Goal: Task Accomplishment & Management: Complete application form

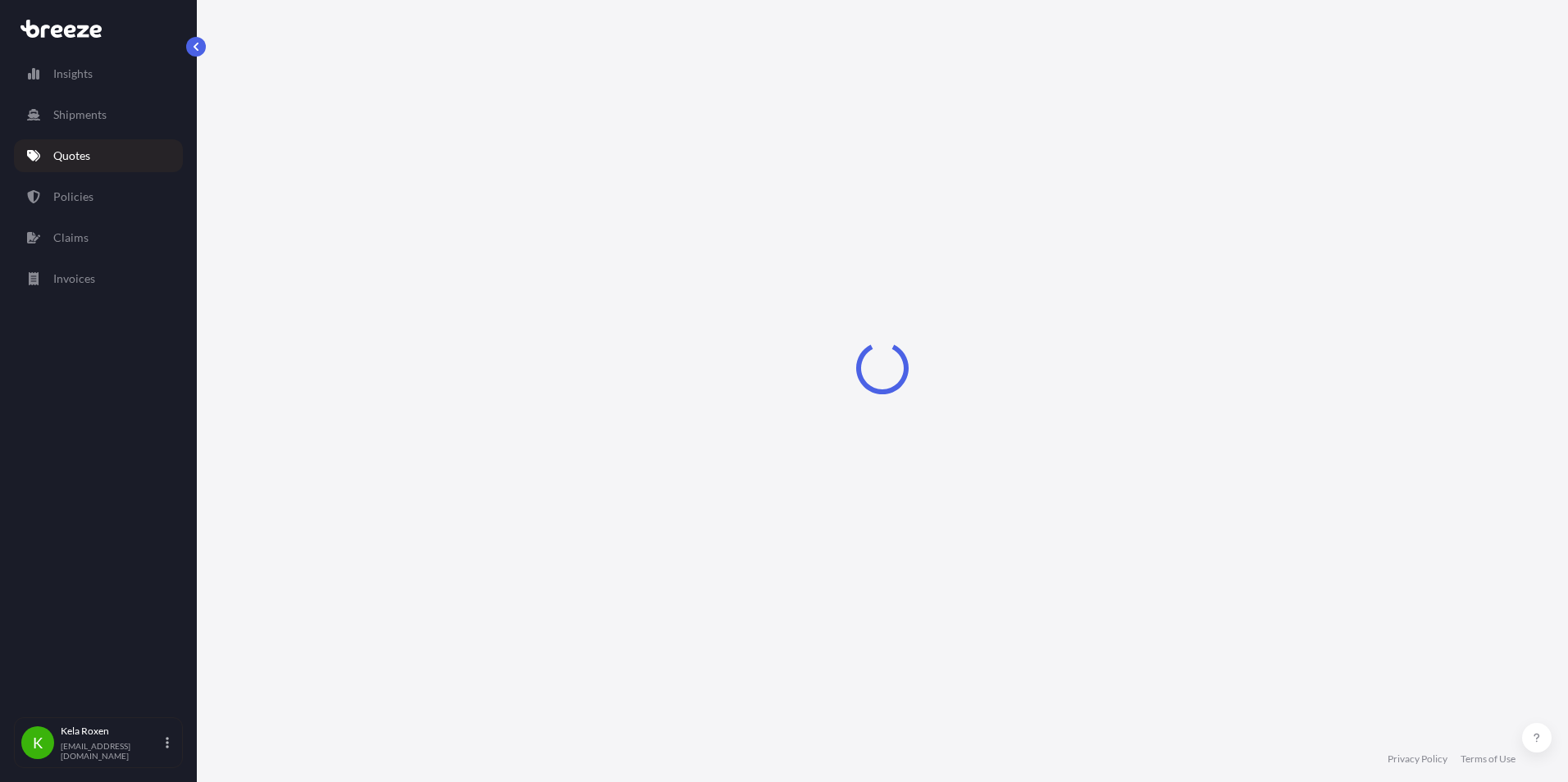
select select "Road"
select select "2"
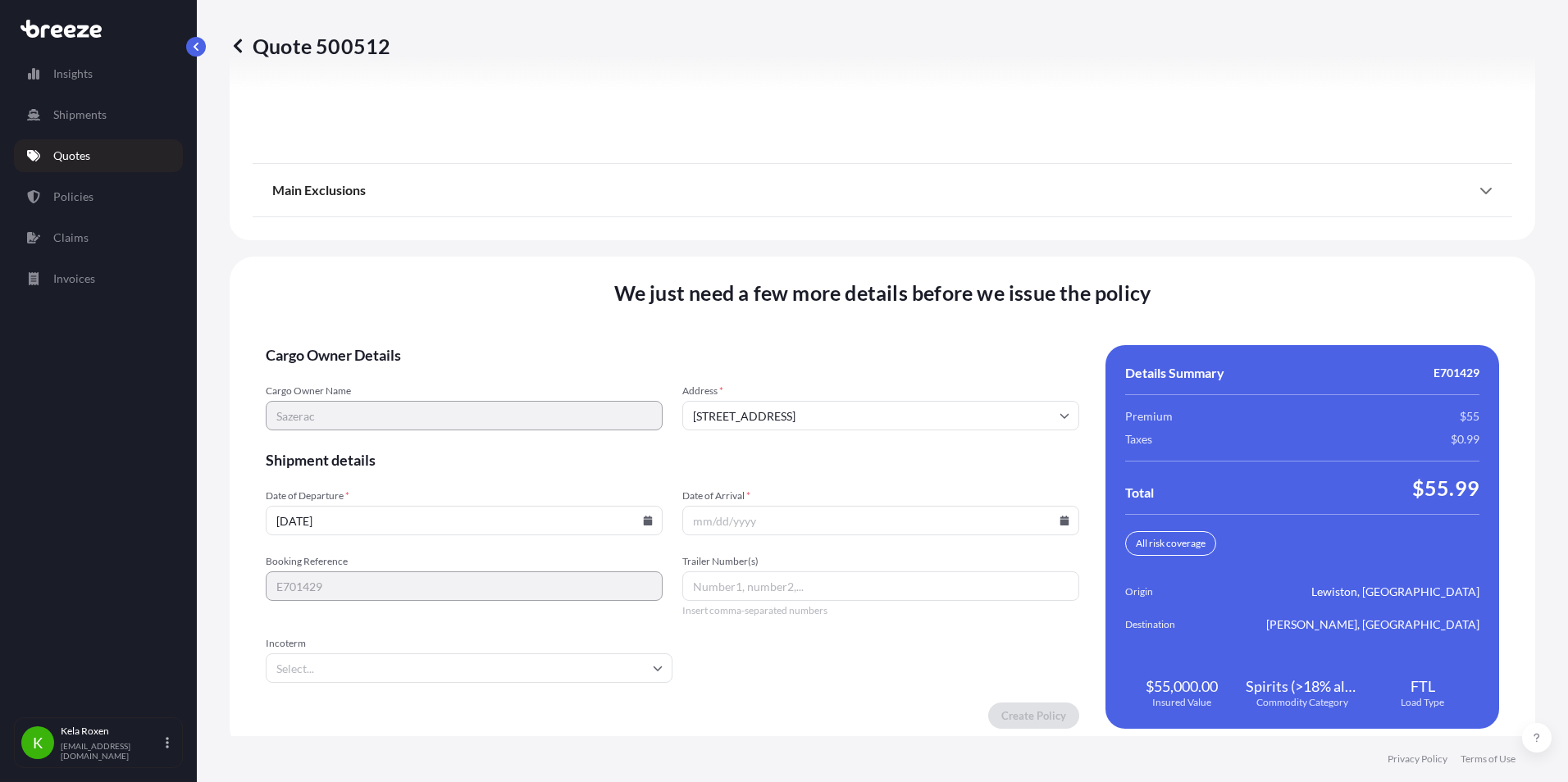
scroll to position [2201, 0]
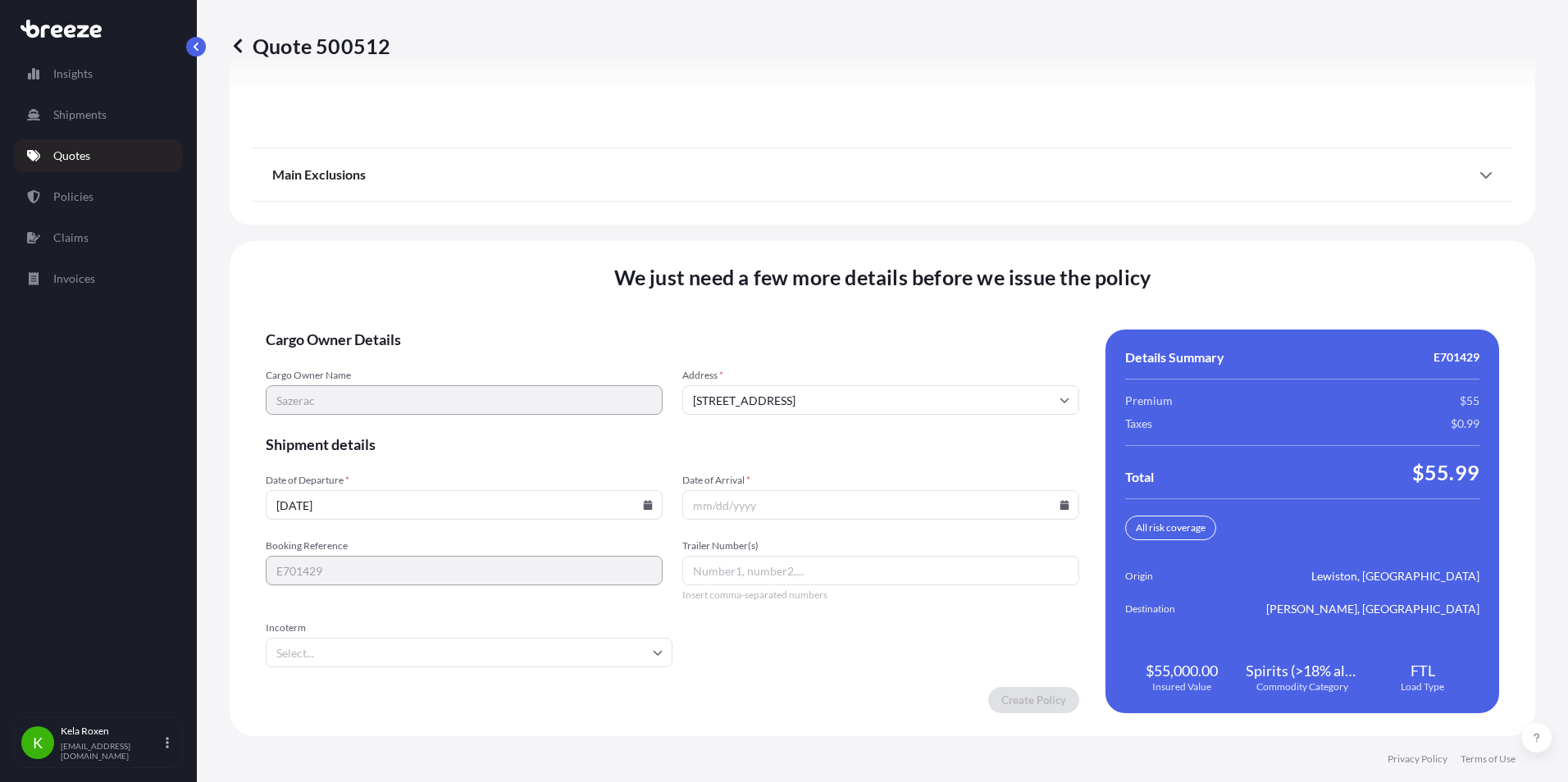
click at [849, 506] on input "Date of Arrival *" at bounding box center [880, 504] width 397 height 30
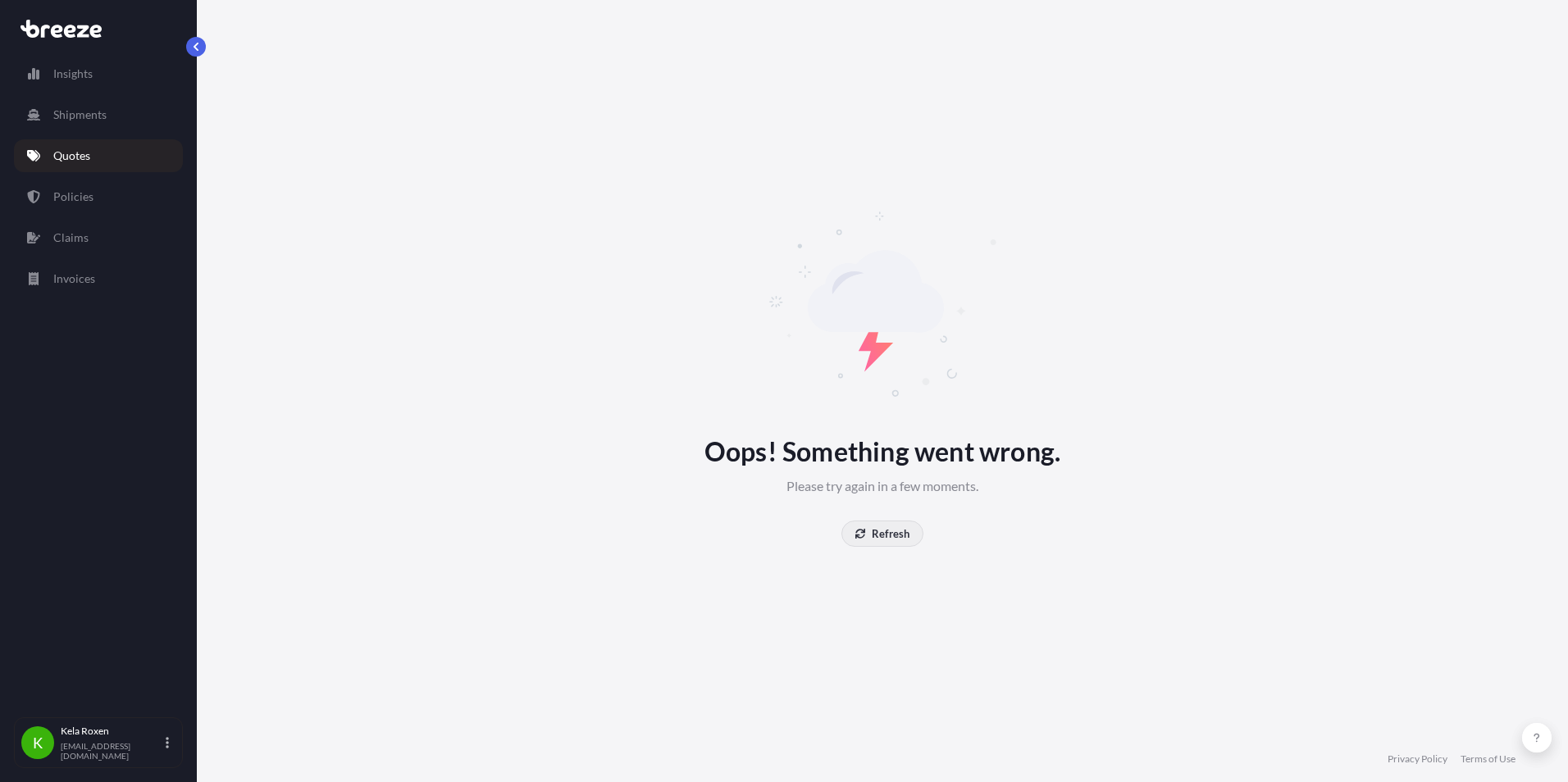
click at [900, 531] on p "Refresh" at bounding box center [890, 533] width 37 height 16
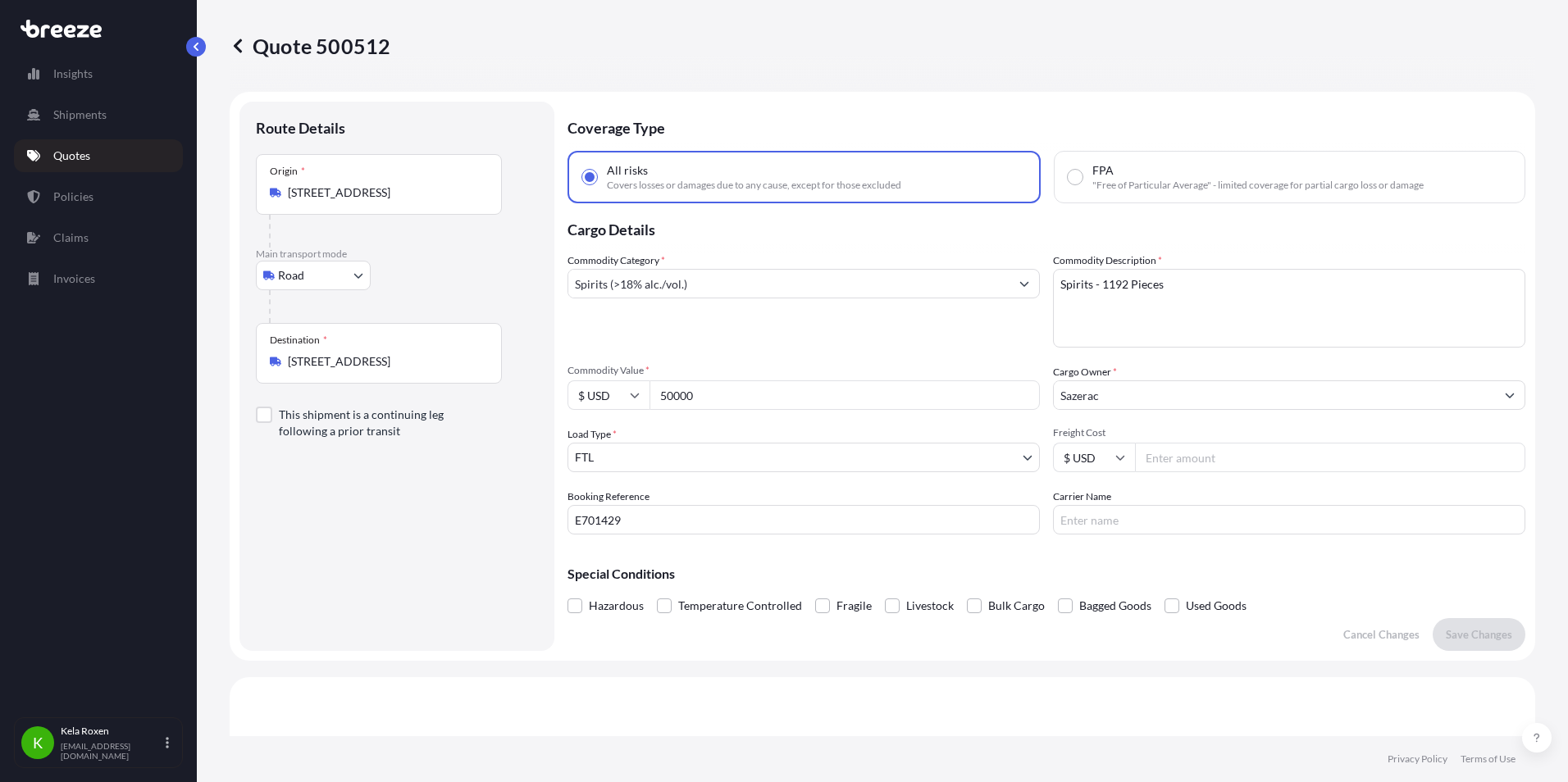
select select "Road"
select select "2"
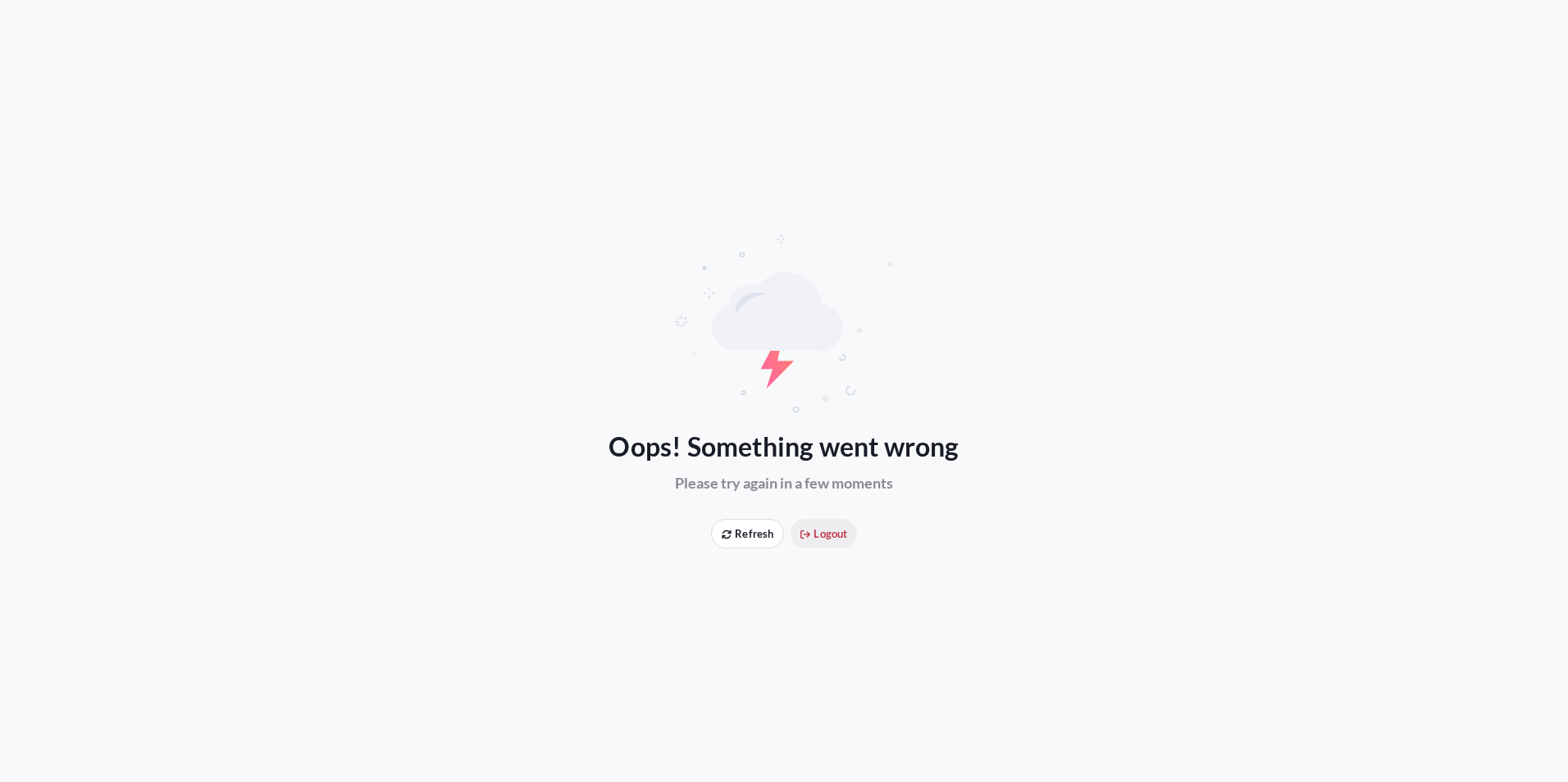
click at [819, 532] on span "Logout" at bounding box center [823, 533] width 47 height 16
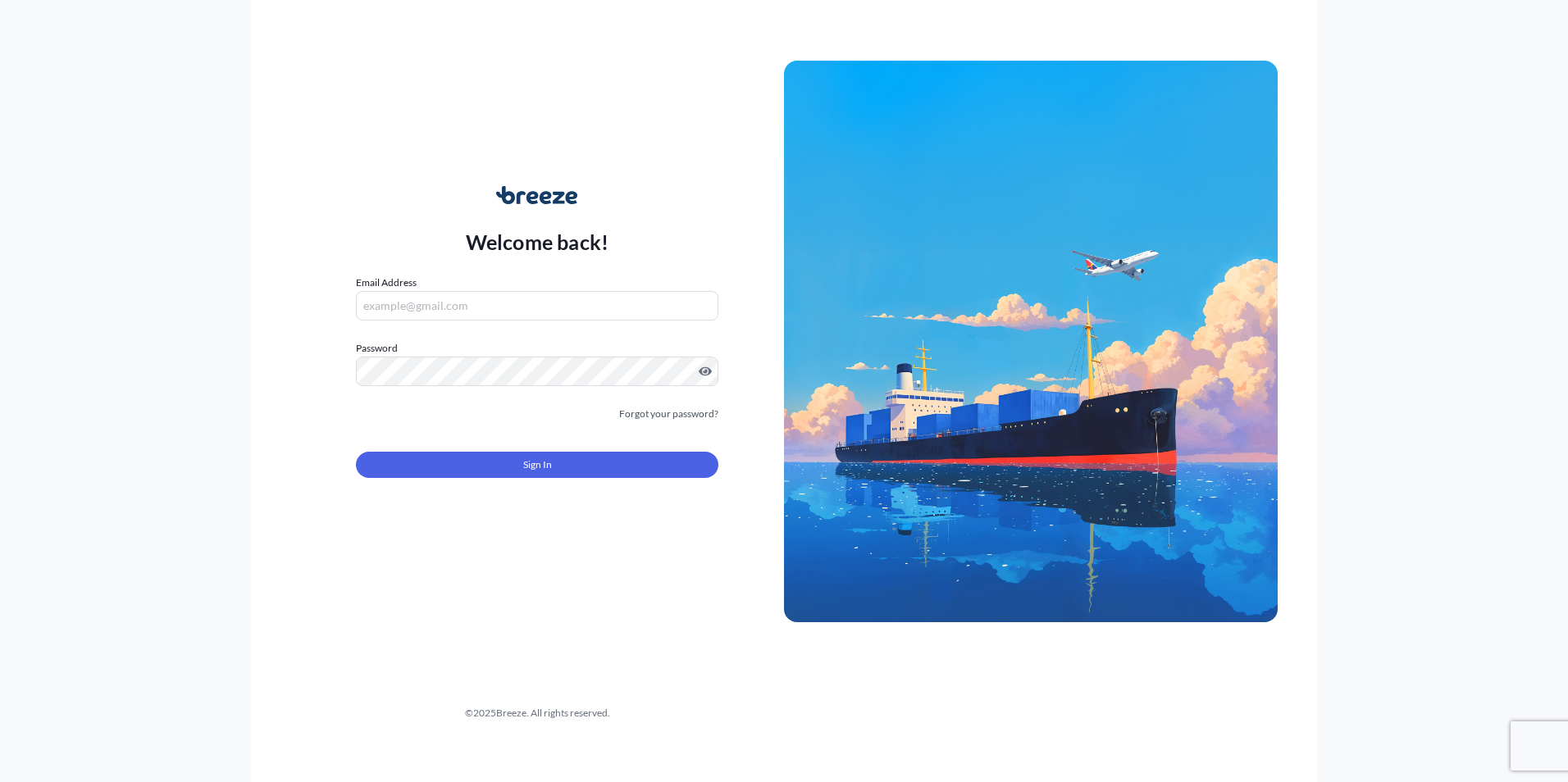
click at [503, 293] on input "Email Address" at bounding box center [538, 306] width 363 height 30
type input "[EMAIL_ADDRESS][DOMAIN_NAME]"
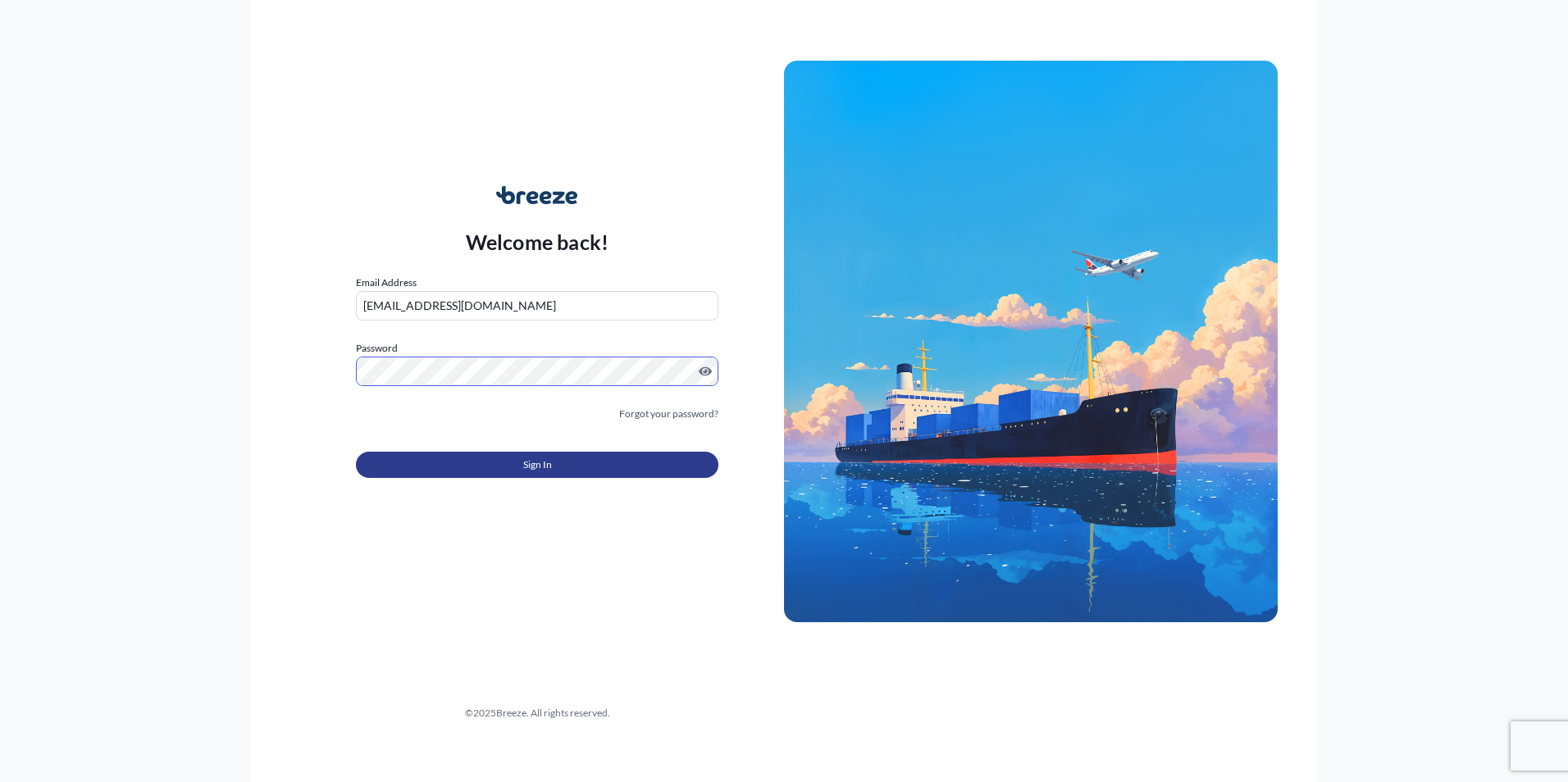
click at [506, 473] on button "Sign In" at bounding box center [538, 464] width 363 height 26
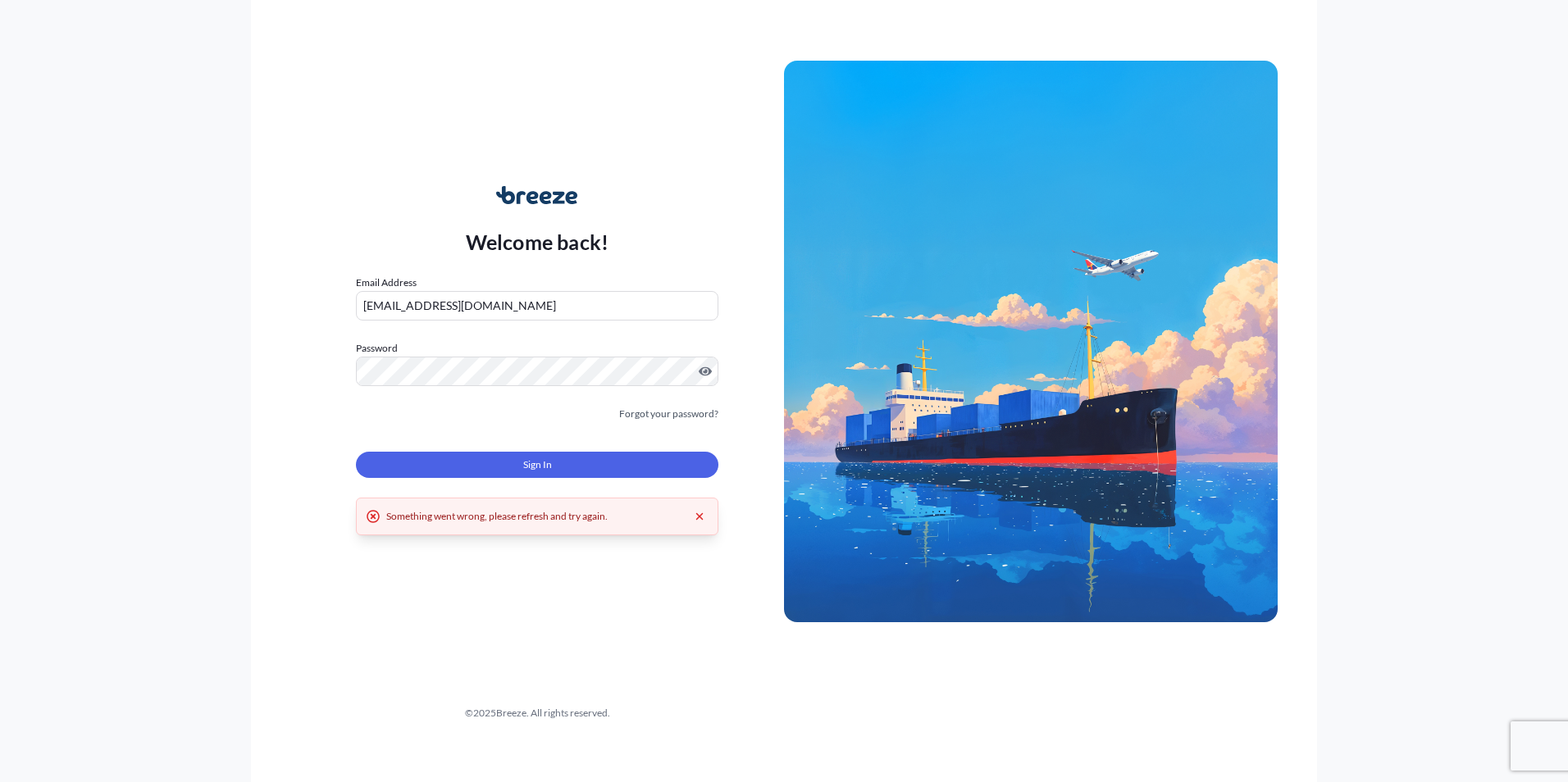
click at [523, 459] on span "Sign In" at bounding box center [538, 464] width 29 height 16
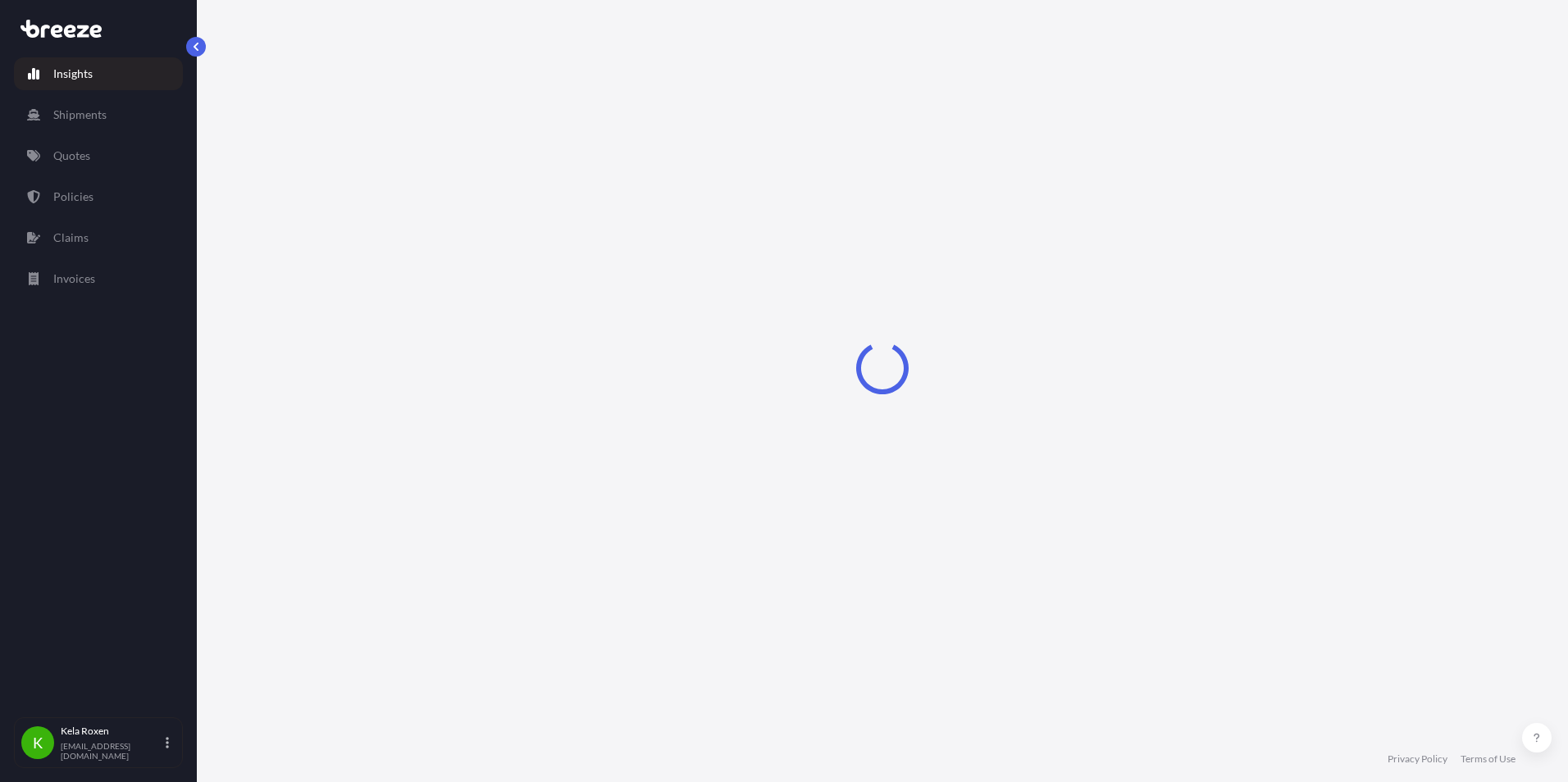
select select "2025"
select select "Road"
select select "2"
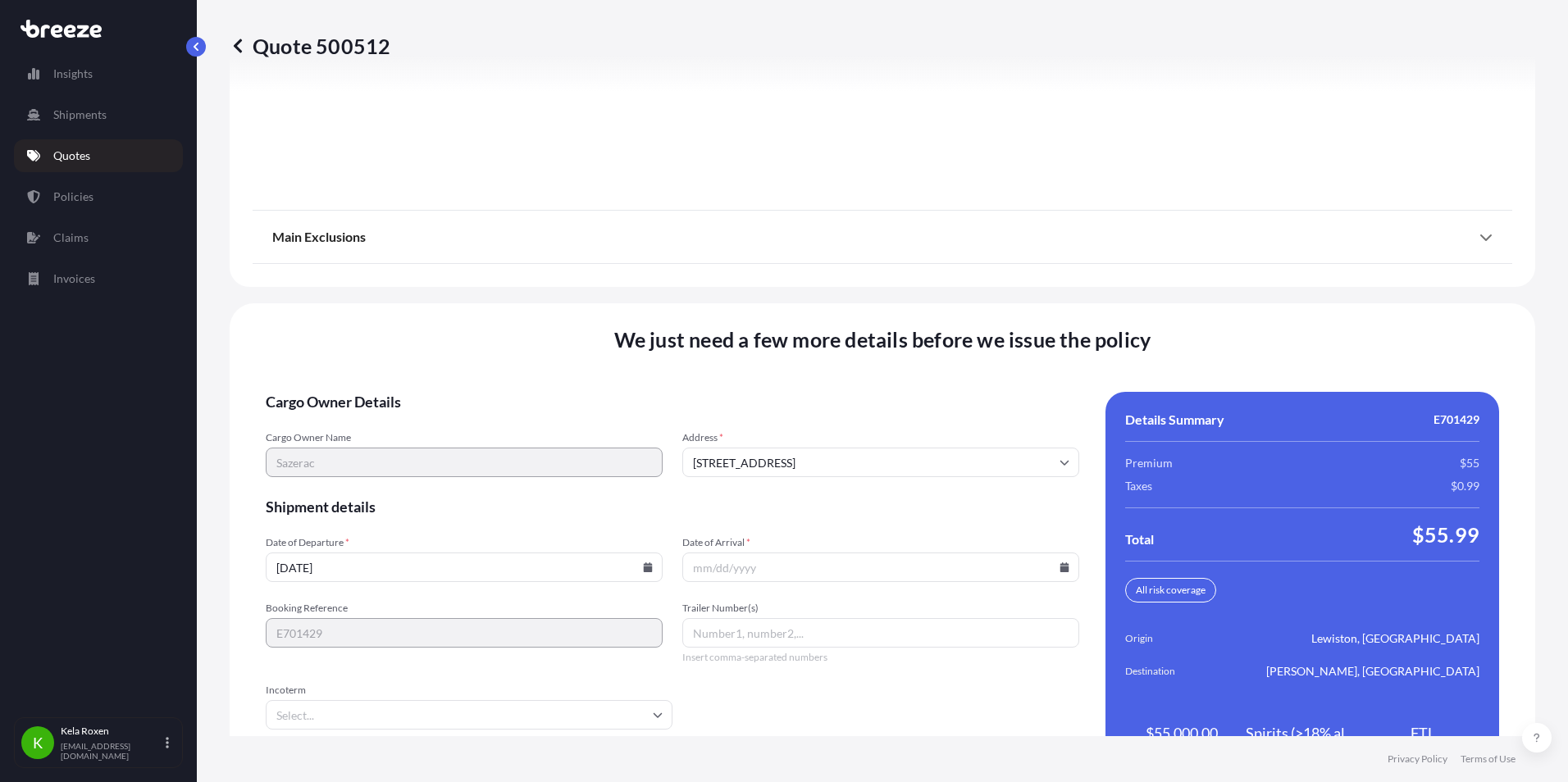
scroll to position [2201, 0]
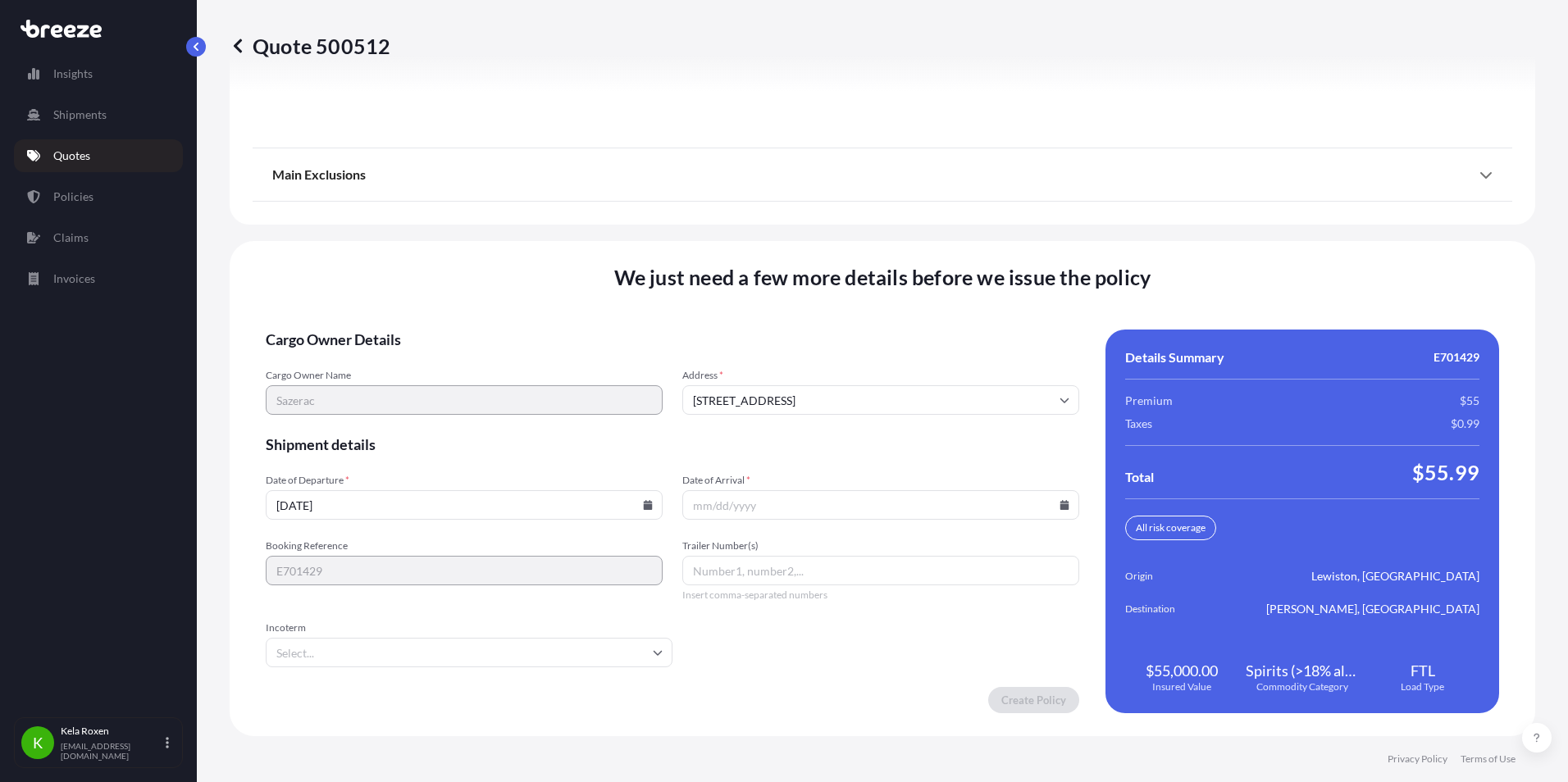
click at [807, 497] on input "Date of Arrival *" at bounding box center [880, 504] width 397 height 30
click at [1060, 504] on icon at bounding box center [1064, 505] width 9 height 10
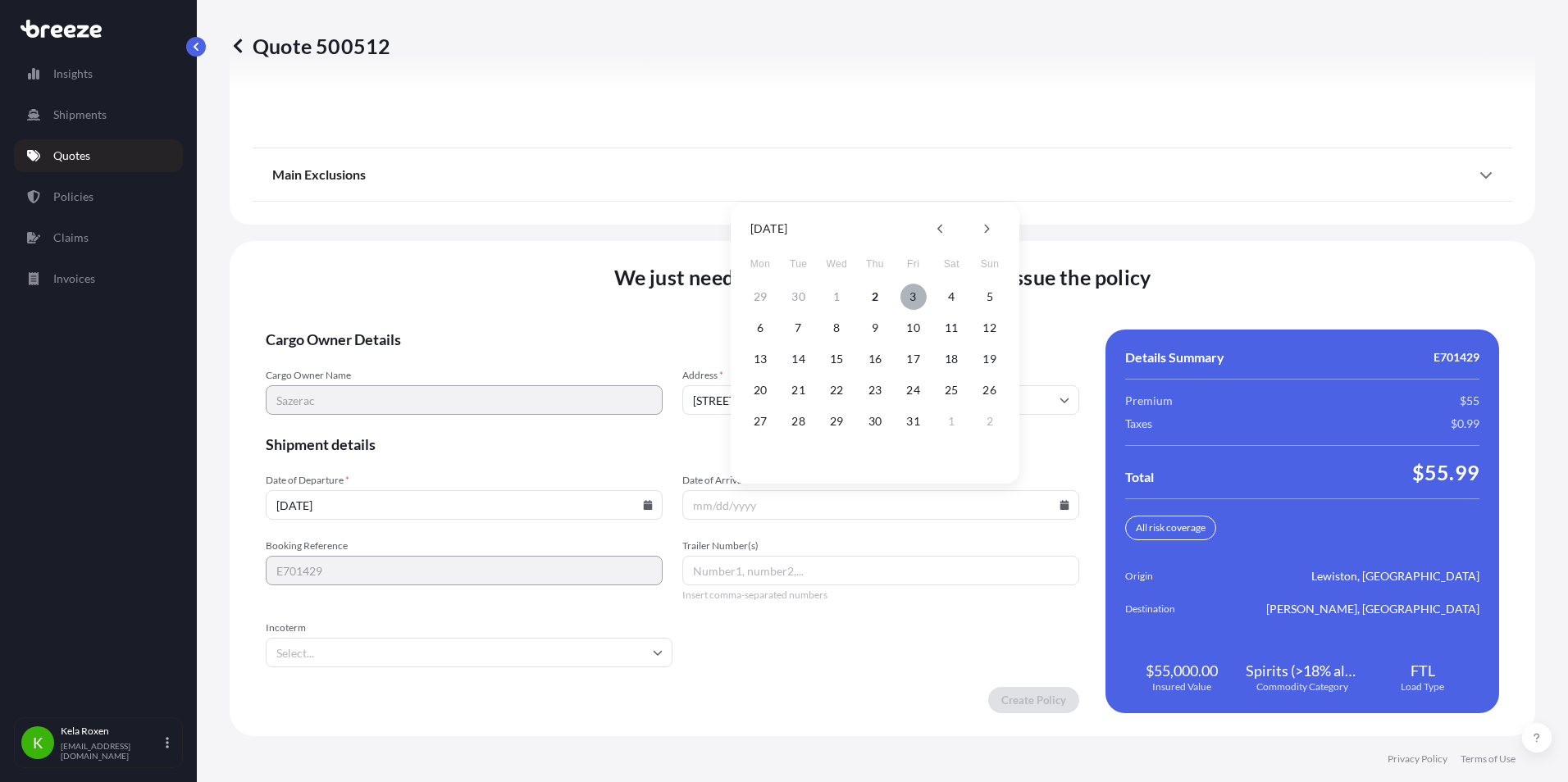
click at [920, 298] on button "3" at bounding box center [913, 296] width 26 height 26
type input "[DATE]"
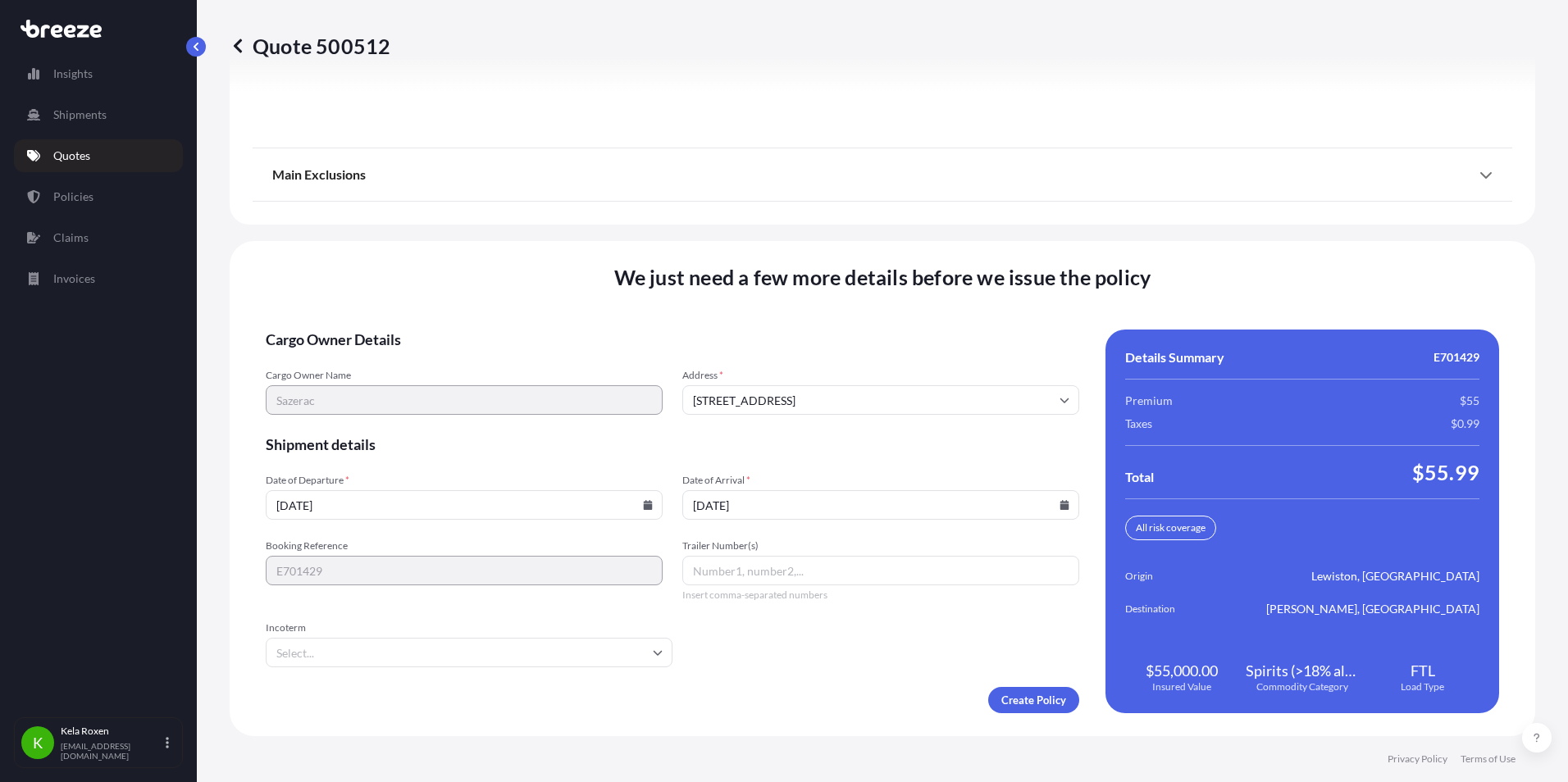
click at [838, 565] on input "Trailer Number(s)" at bounding box center [880, 570] width 397 height 30
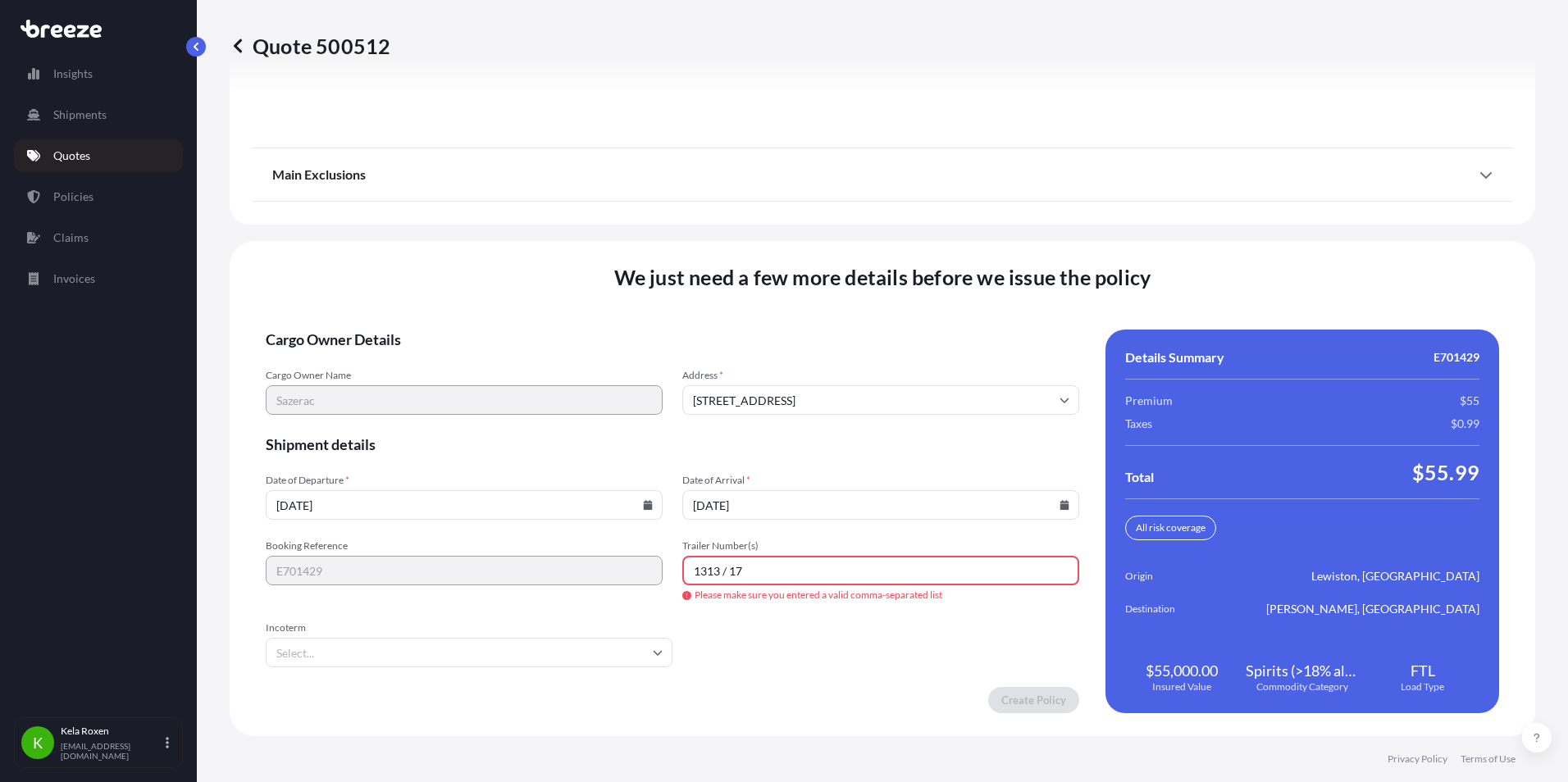
click at [727, 572] on input "1313 / 17" at bounding box center [880, 570] width 397 height 30
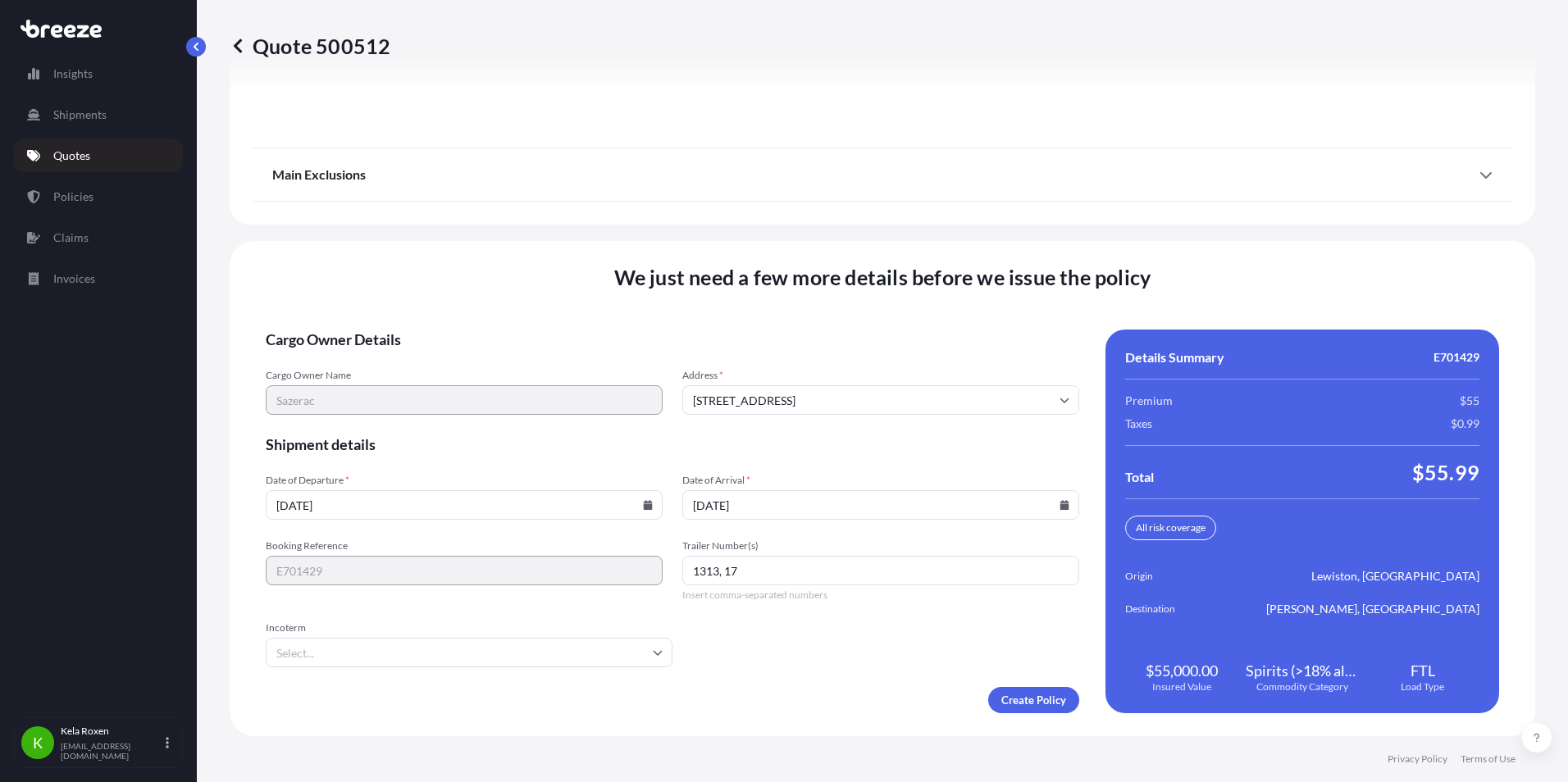
click at [795, 583] on input "1313, 17" at bounding box center [880, 570] width 397 height 30
type input "1313, 17"
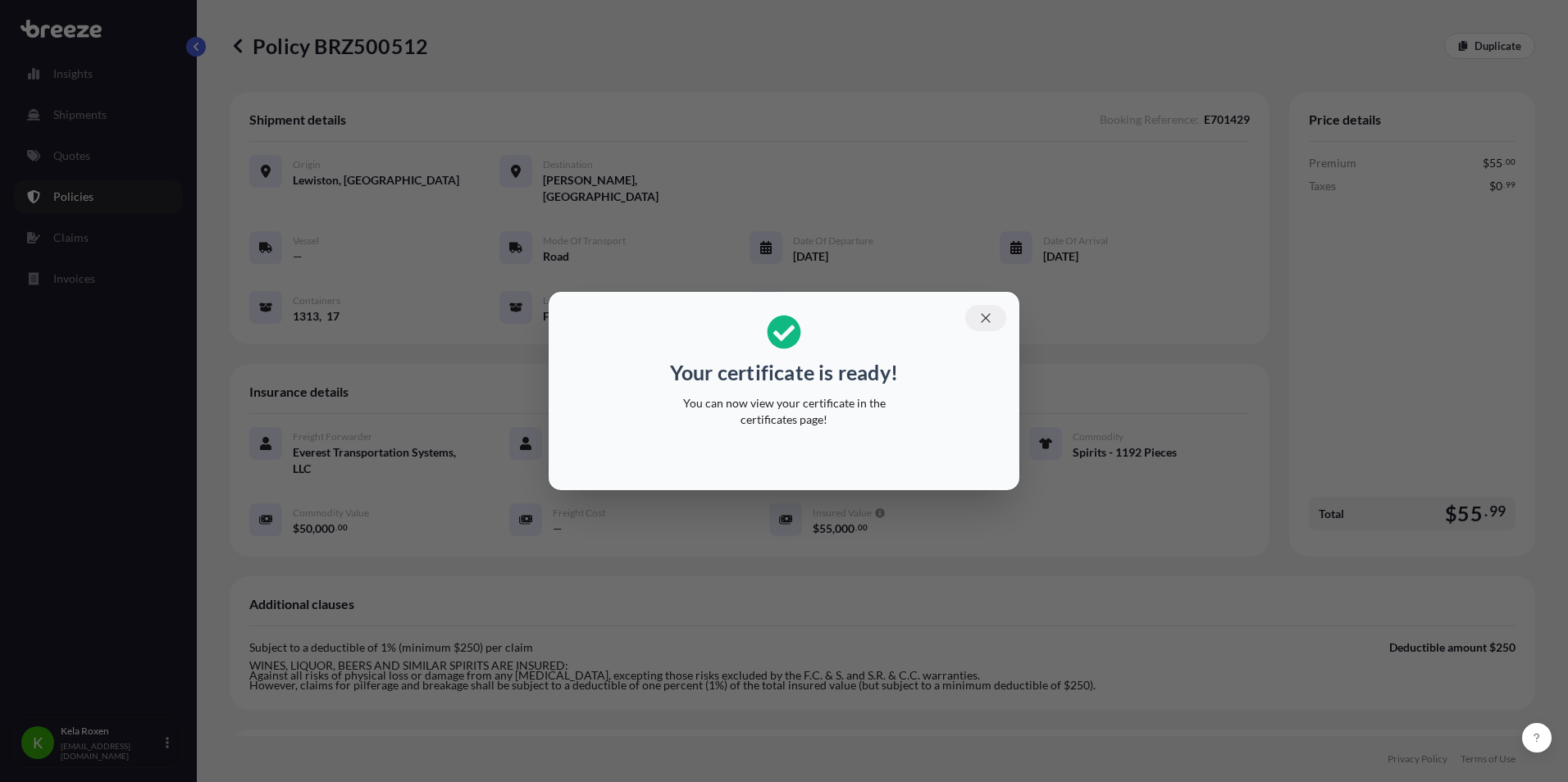
click at [978, 320] on icon "button" at bounding box center [985, 317] width 14 height 14
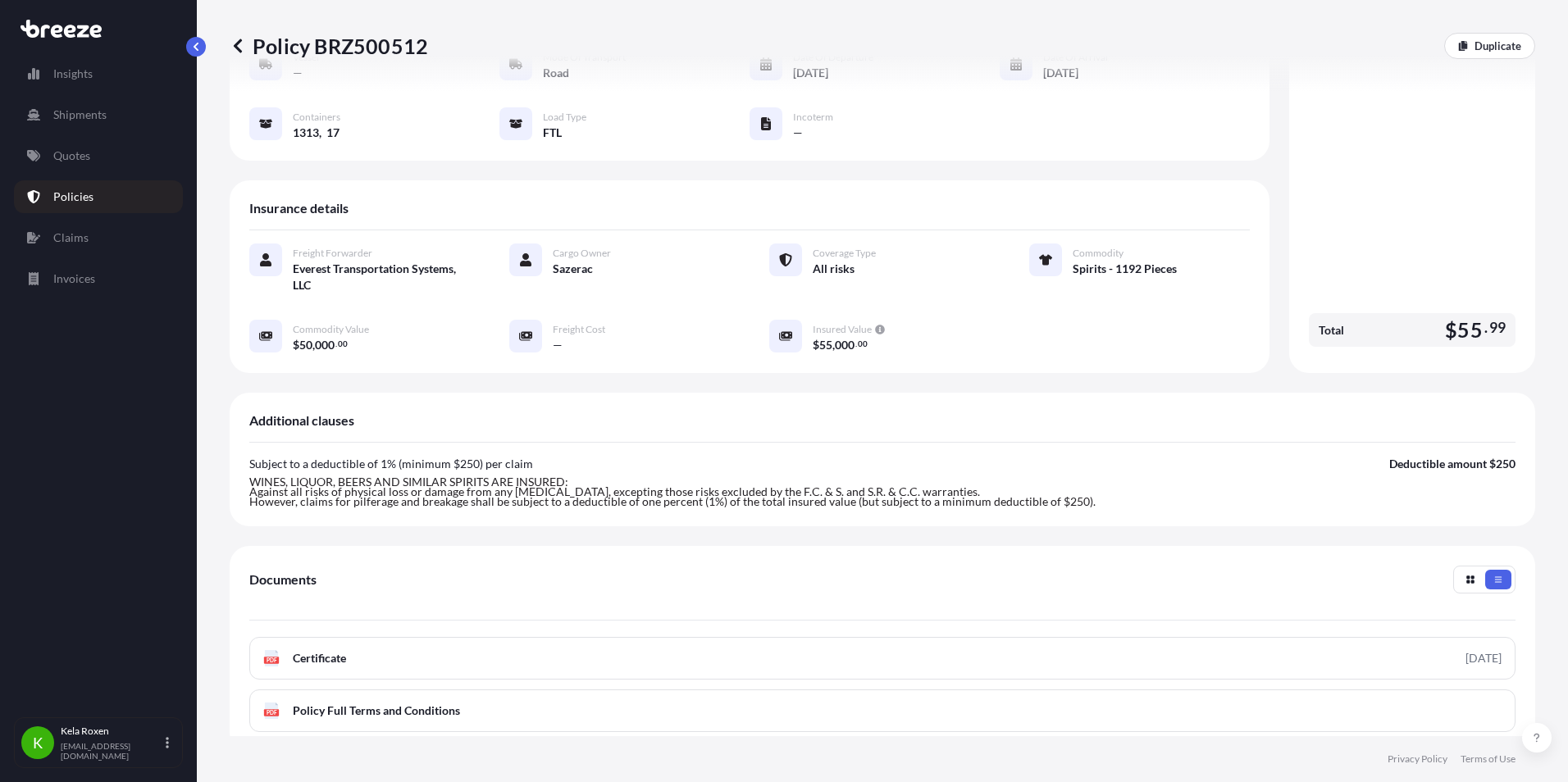
scroll to position [355, 0]
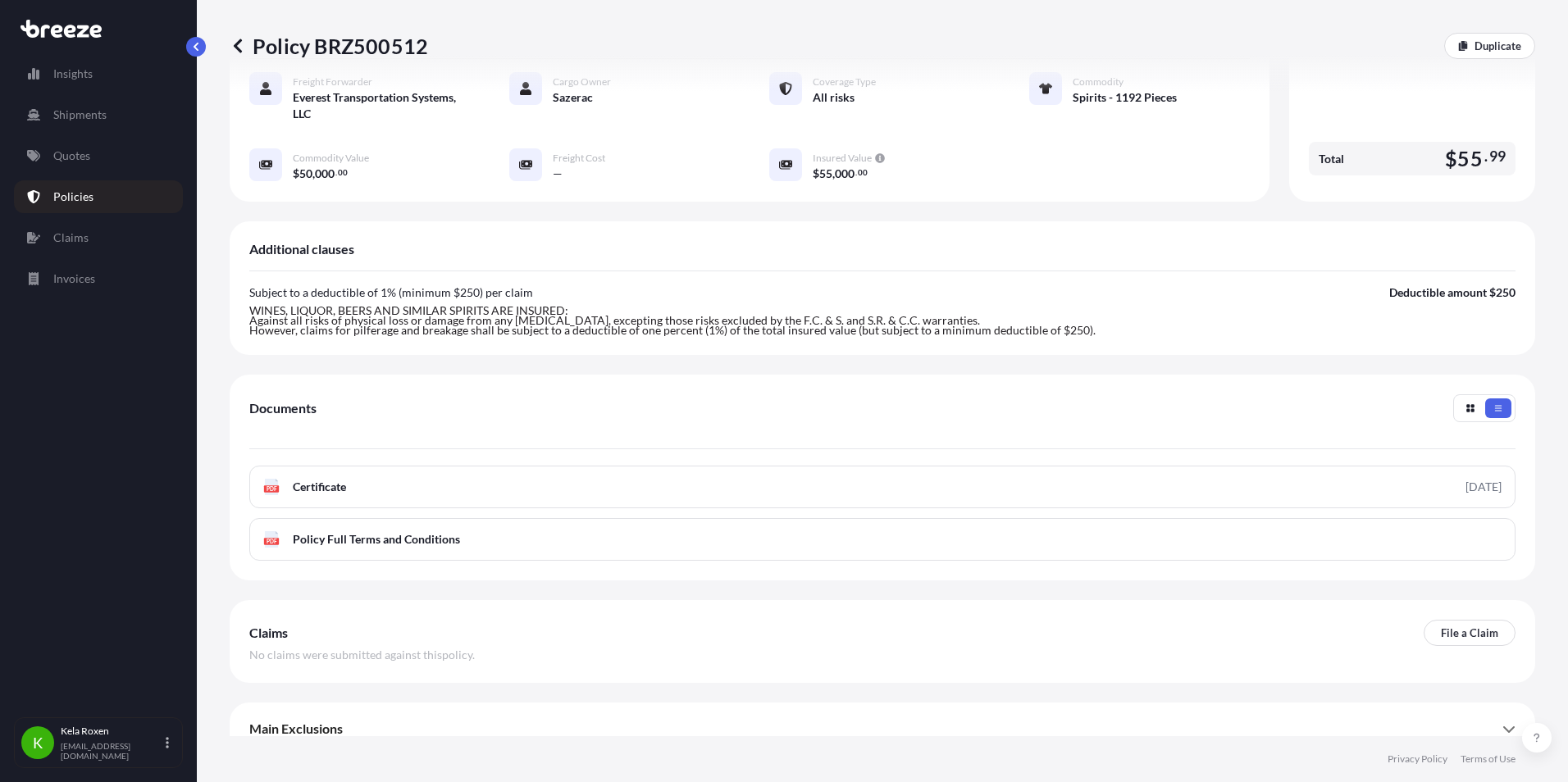
click at [1322, 499] on div "PDF Certificate [DATE] PDF Policy Full Terms and Conditions" at bounding box center [882, 514] width 1266 height 95
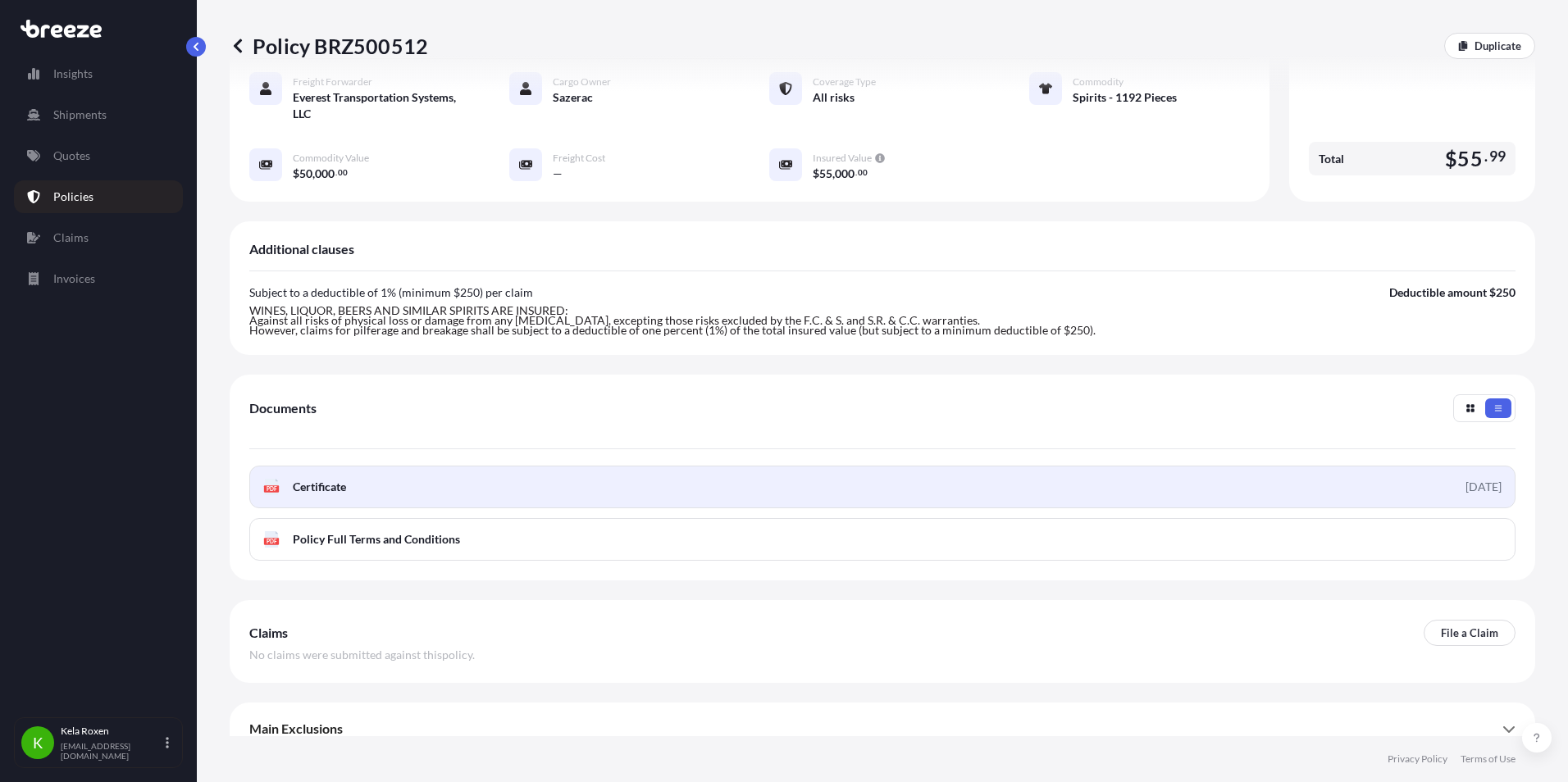
click at [1321, 473] on link "PDF Certificate [DATE]" at bounding box center [882, 487] width 1266 height 43
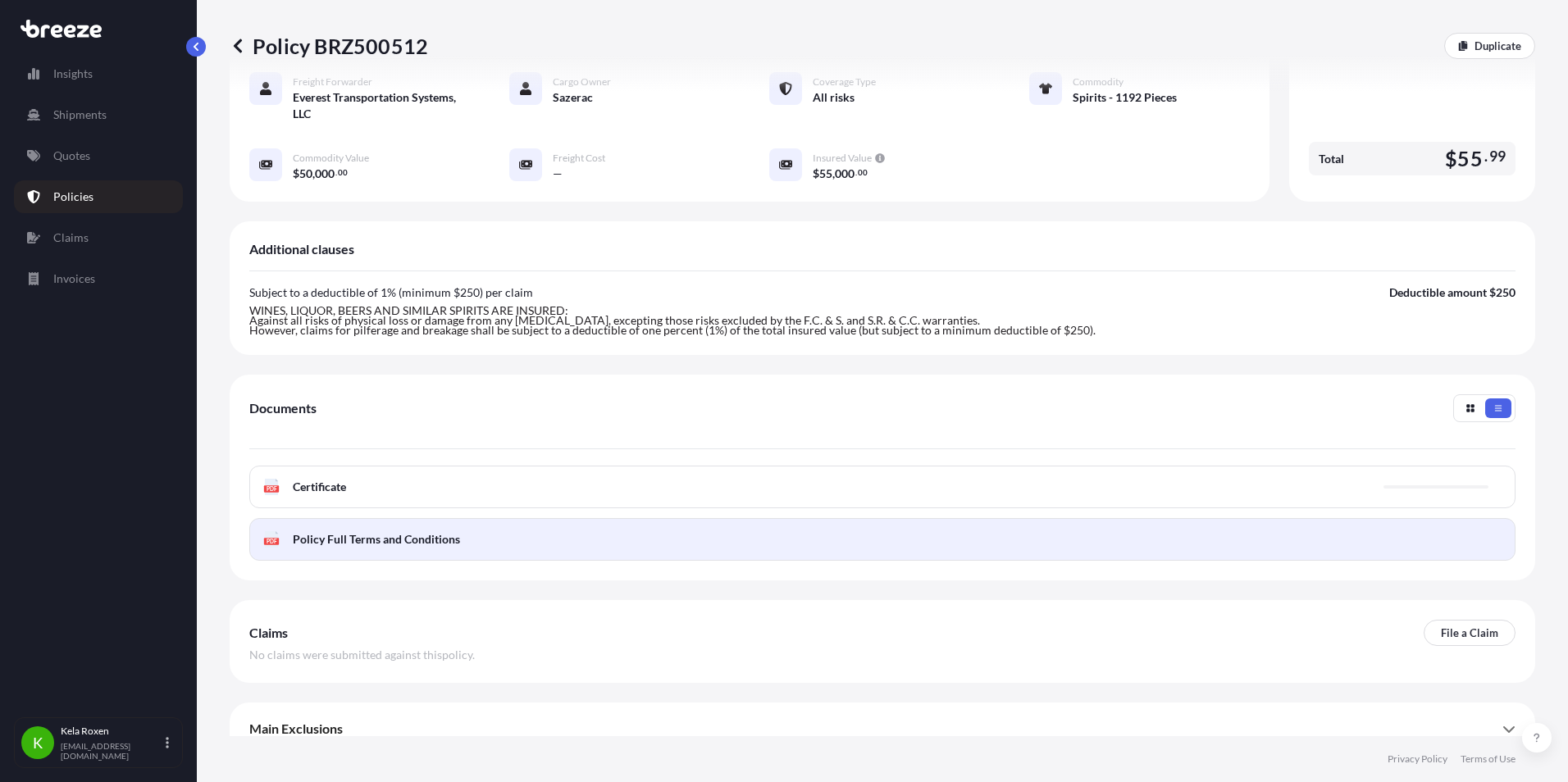
click at [622, 533] on link "PDF Policy Full Terms and Conditions" at bounding box center [882, 539] width 1266 height 43
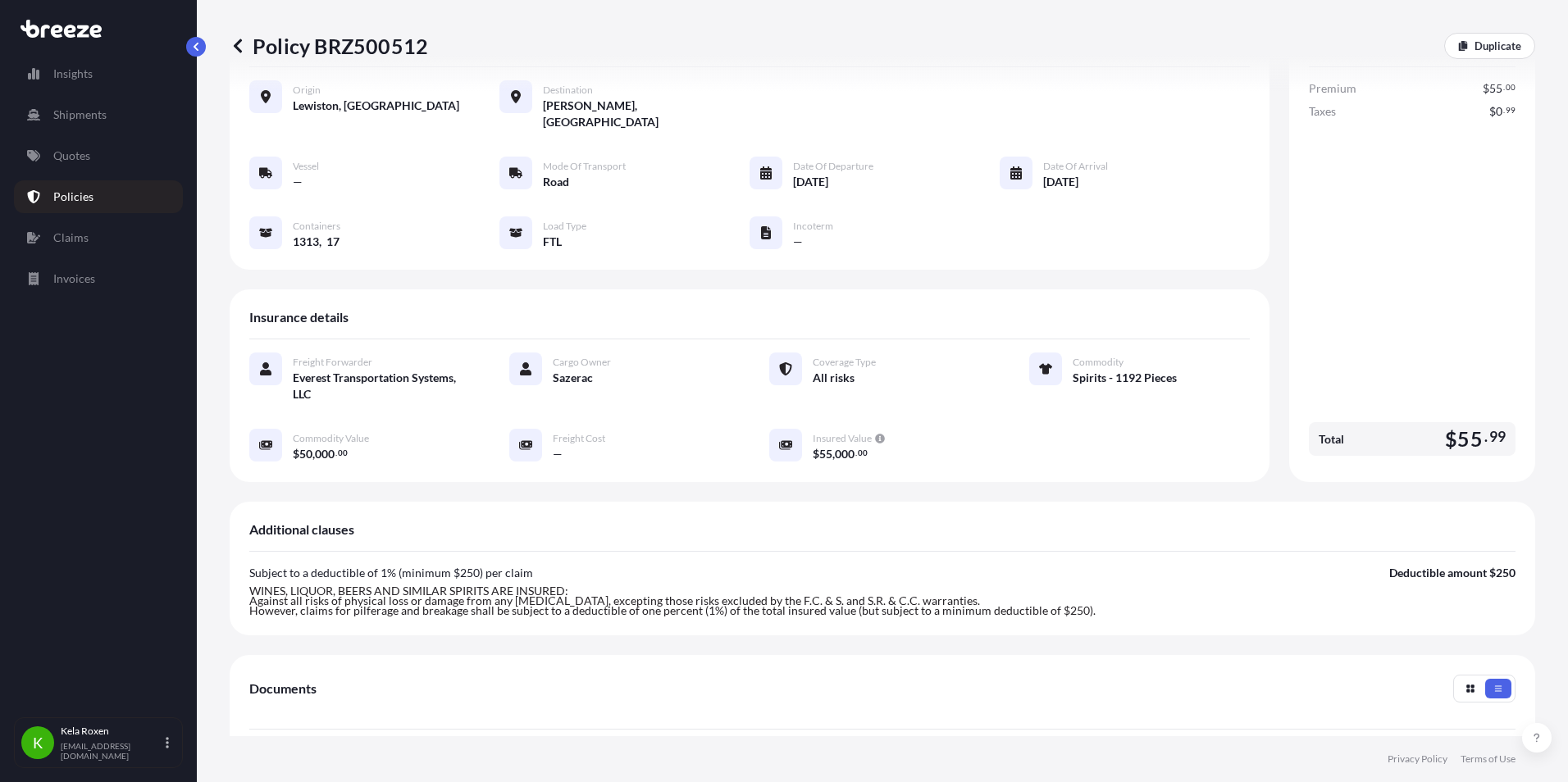
scroll to position [0, 0]
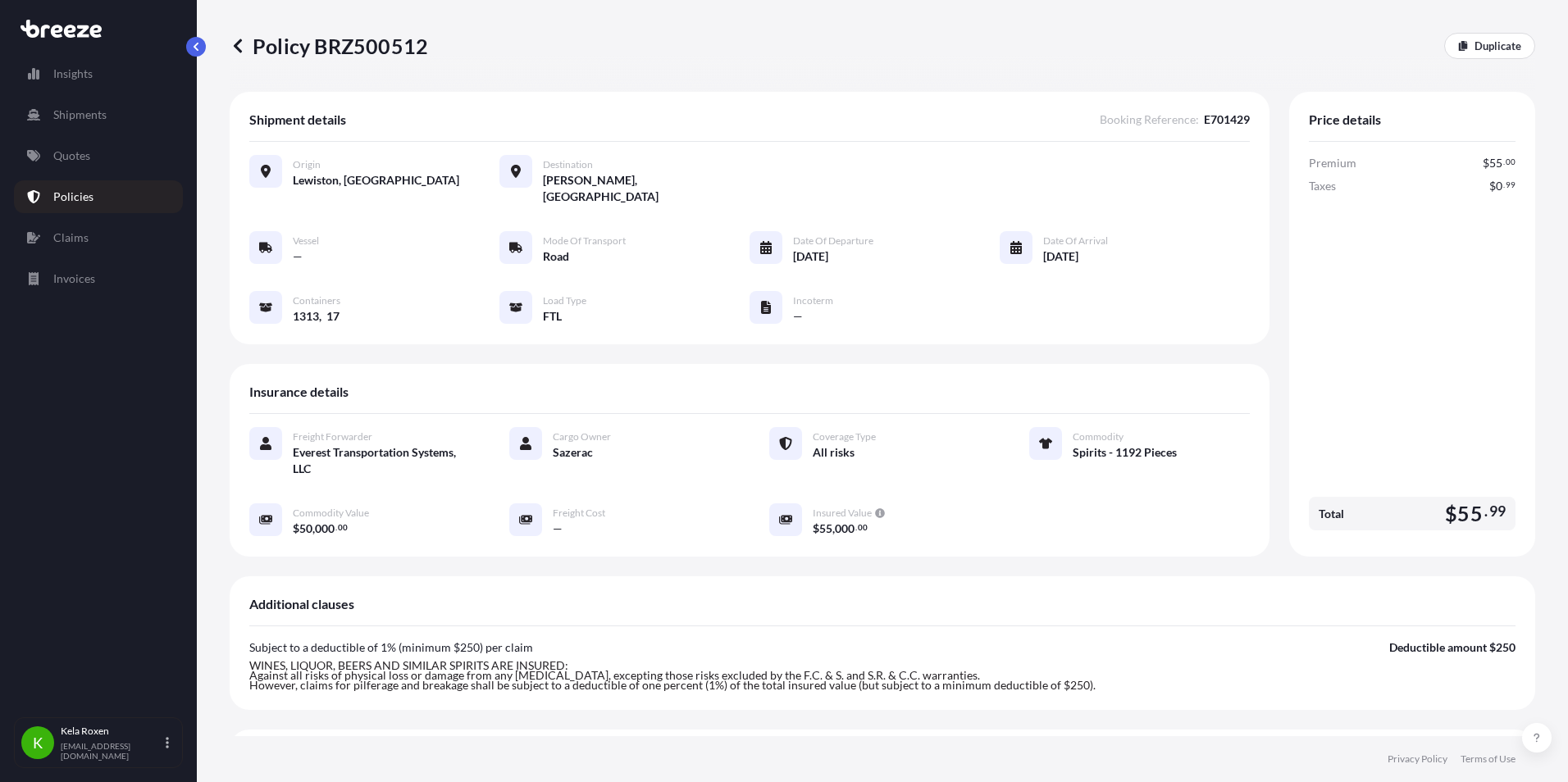
click at [230, 47] on div "Policy BRZ500512 Duplicate Shipment details Booking Reference : E701429 Origin …" at bounding box center [882, 368] width 1371 height 736
click at [235, 45] on icon at bounding box center [238, 45] width 9 height 14
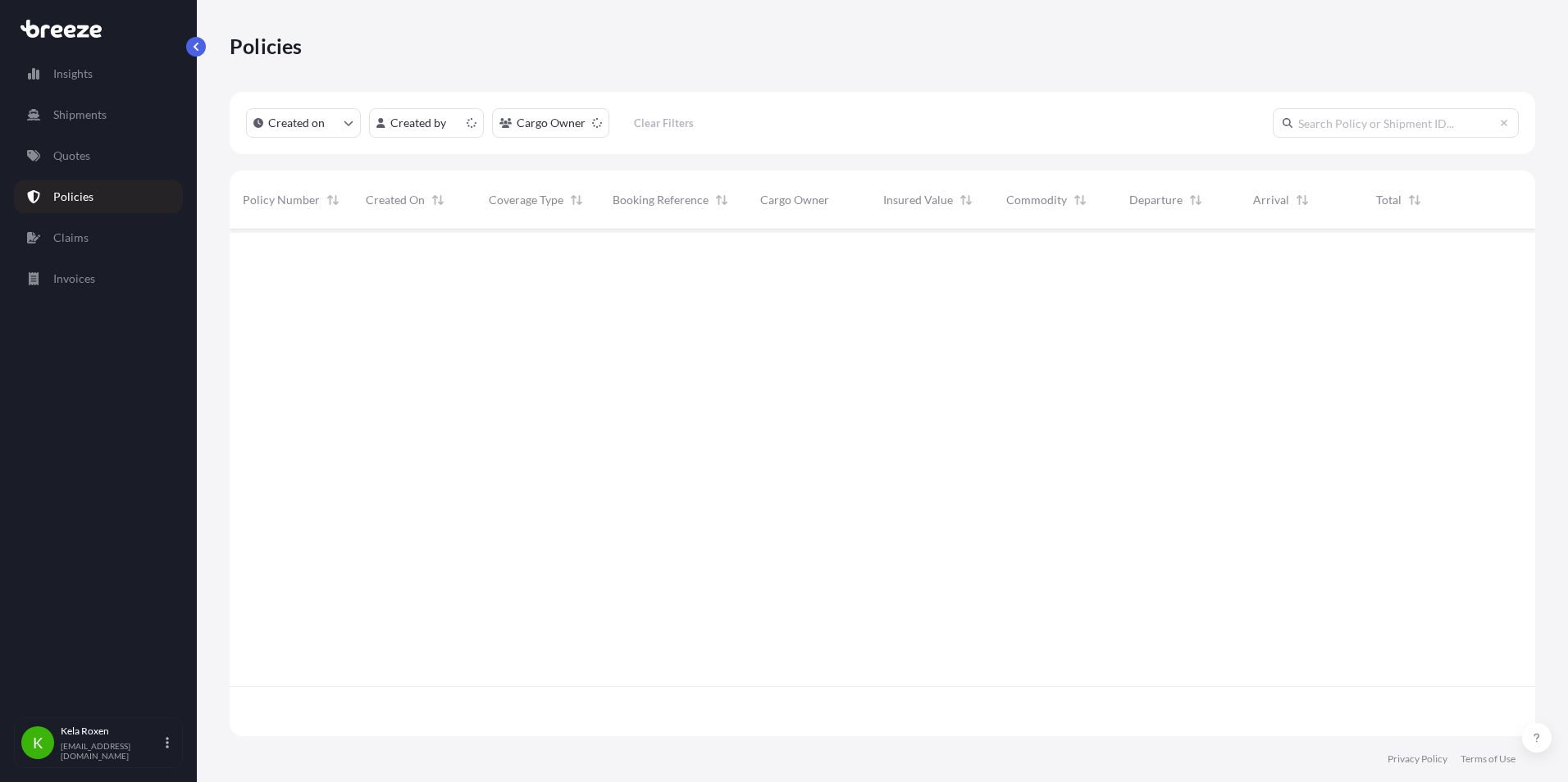
scroll to position [503, 1293]
